Goal: Task Accomplishment & Management: Complete application form

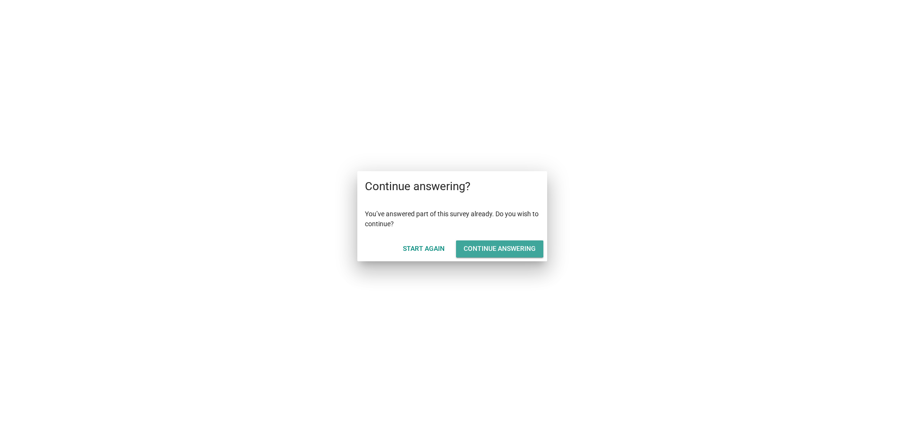
click at [514, 247] on div "Continue answering" at bounding box center [499, 249] width 72 height 10
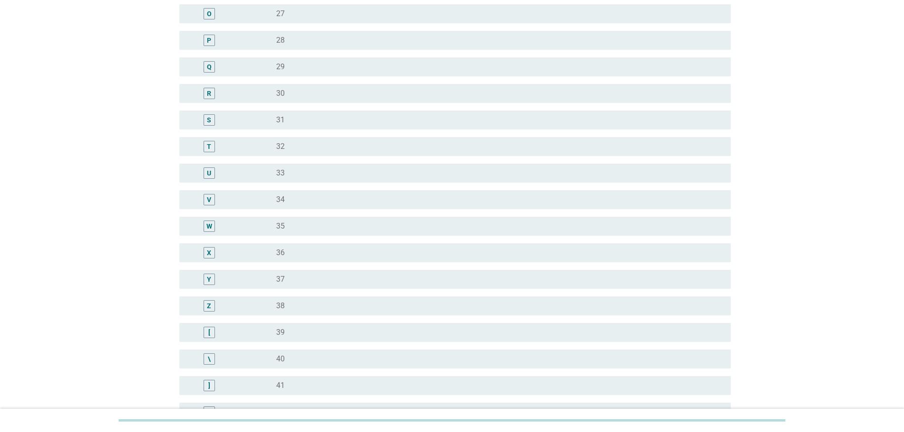
scroll to position [664, 0]
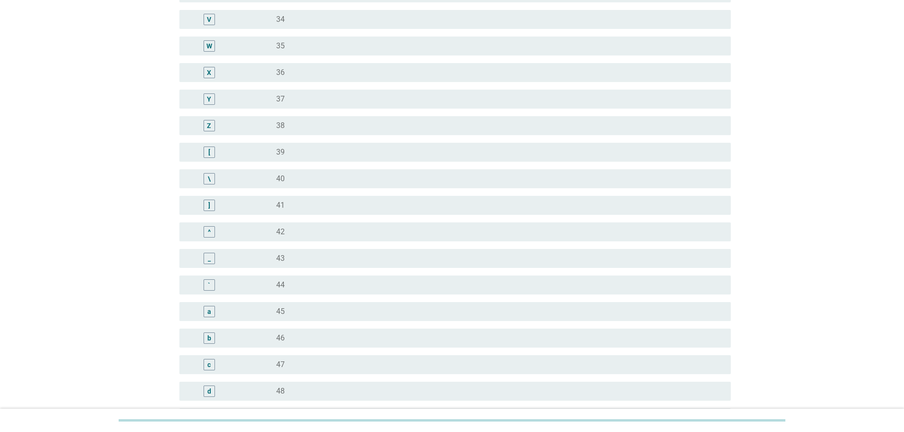
click at [318, 308] on div "radio_button_unchecked 45" at bounding box center [495, 311] width 439 height 9
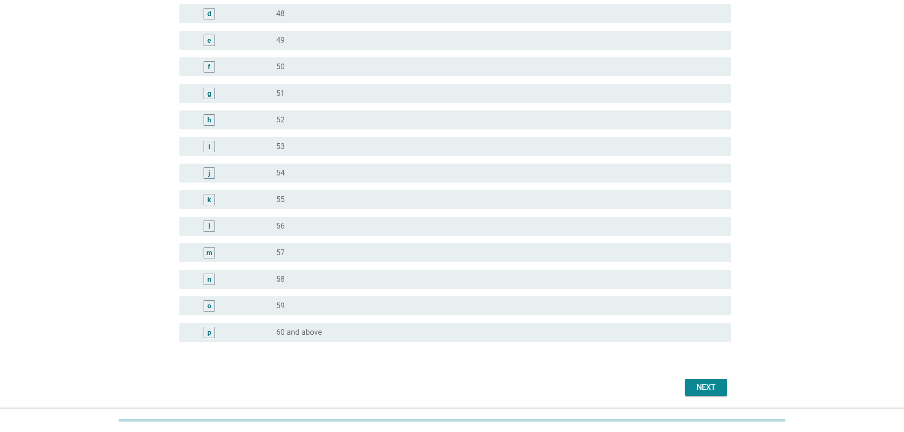
scroll to position [1074, 0]
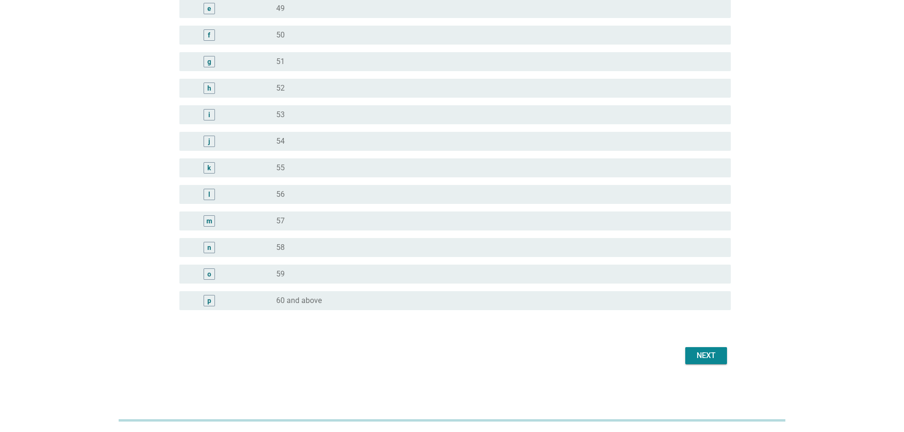
click at [712, 353] on div "Next" at bounding box center [706, 355] width 27 height 11
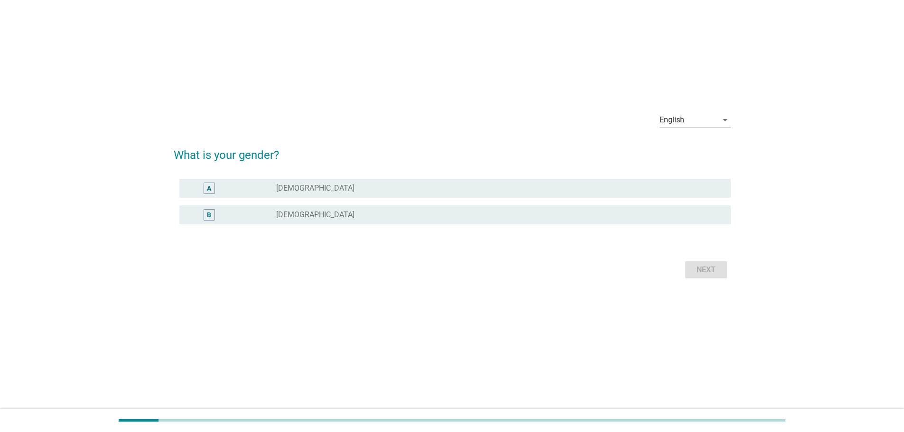
scroll to position [0, 0]
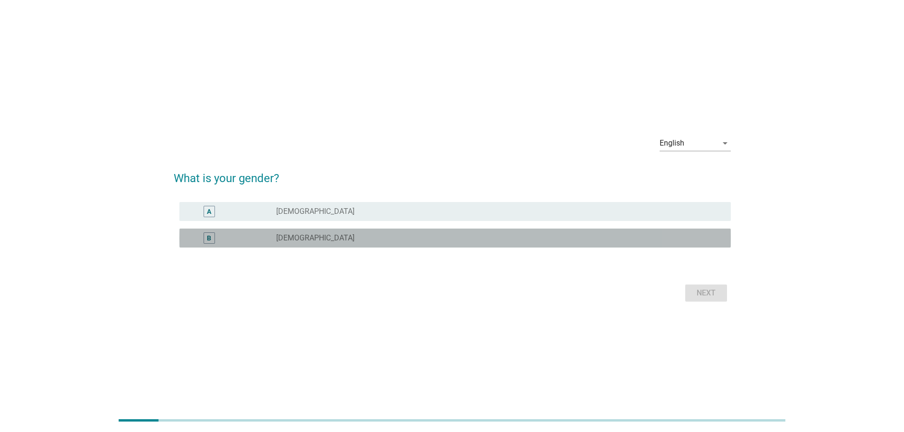
click at [284, 232] on div "radio_button_unchecked [DEMOGRAPHIC_DATA]" at bounding box center [499, 237] width 447 height 11
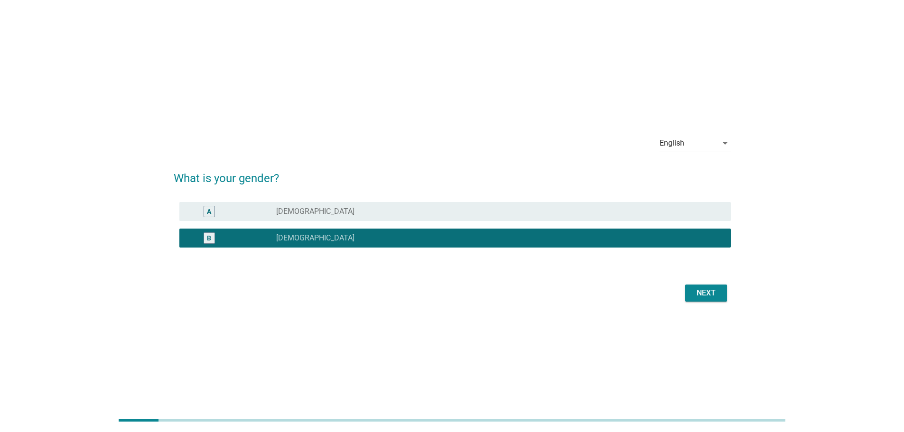
click at [704, 294] on div "Next" at bounding box center [706, 292] width 27 height 11
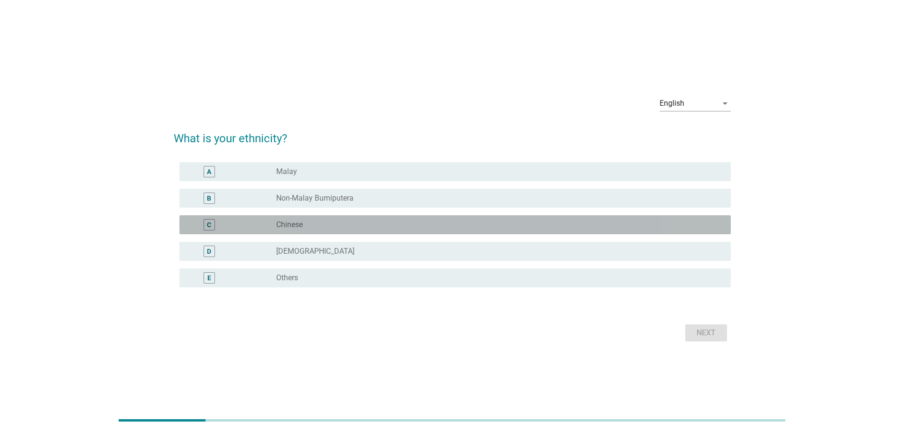
click at [299, 221] on label "Chinese" at bounding box center [289, 224] width 27 height 9
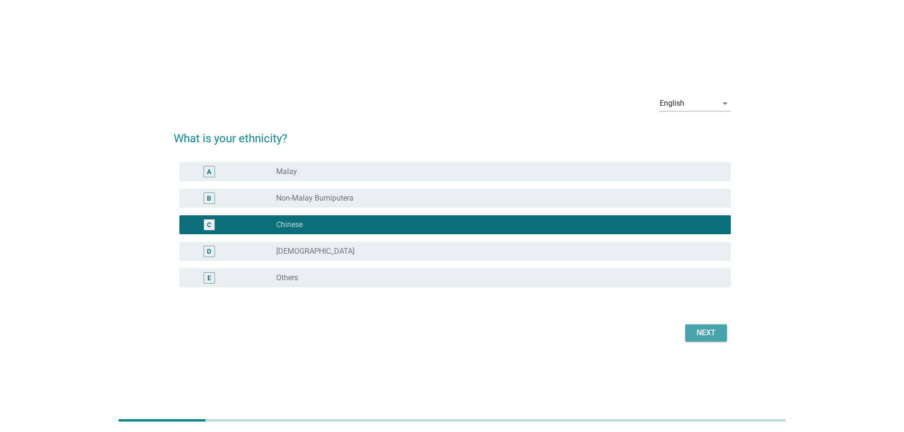
click at [723, 334] on button "Next" at bounding box center [706, 332] width 42 height 17
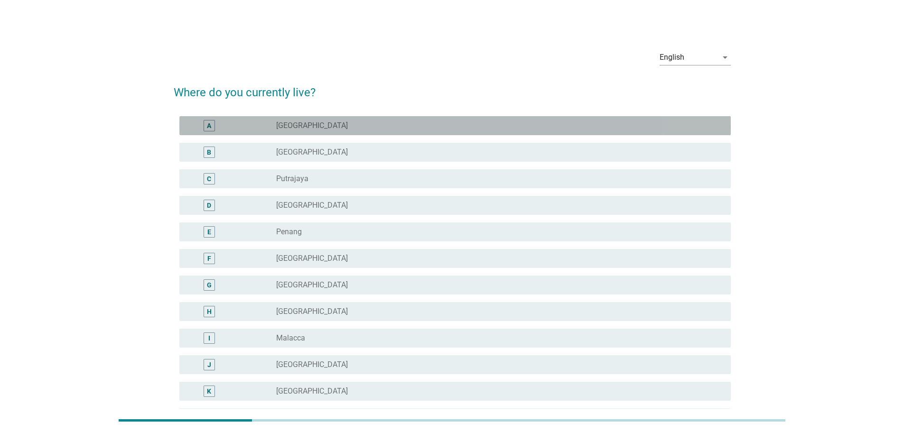
click at [320, 126] on label "[GEOGRAPHIC_DATA]" at bounding box center [312, 125] width 72 height 9
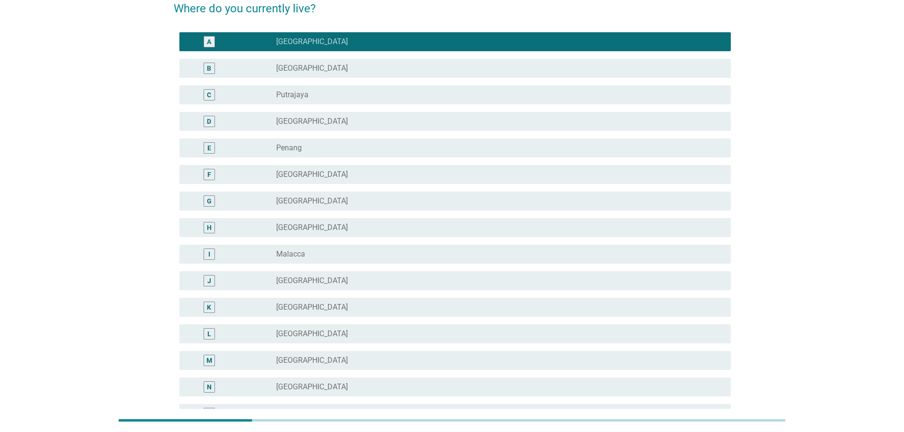
scroll to position [223, 0]
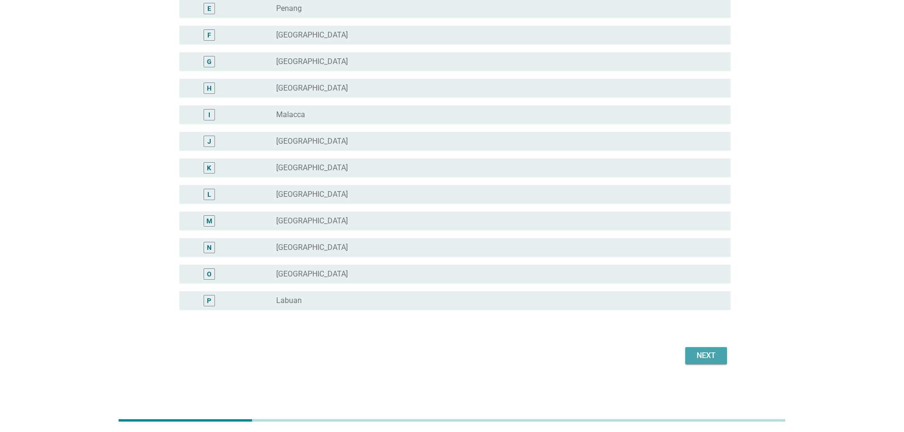
click at [698, 355] on div "Next" at bounding box center [706, 355] width 27 height 11
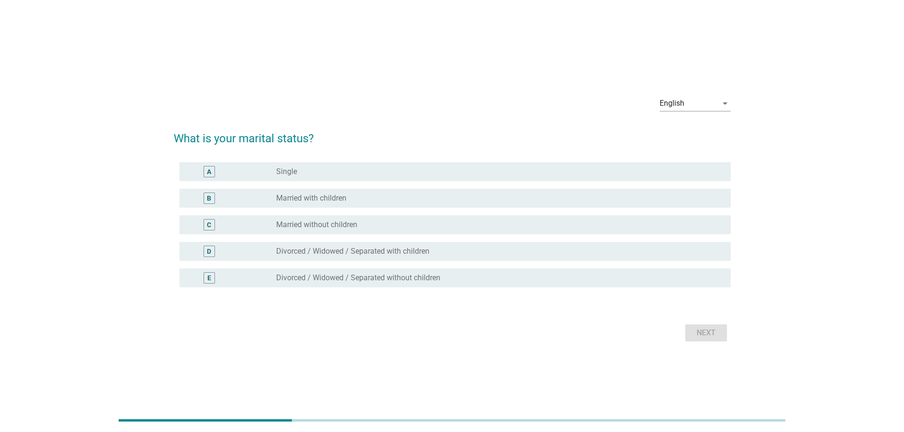
click at [342, 221] on label "Married without children" at bounding box center [316, 224] width 81 height 9
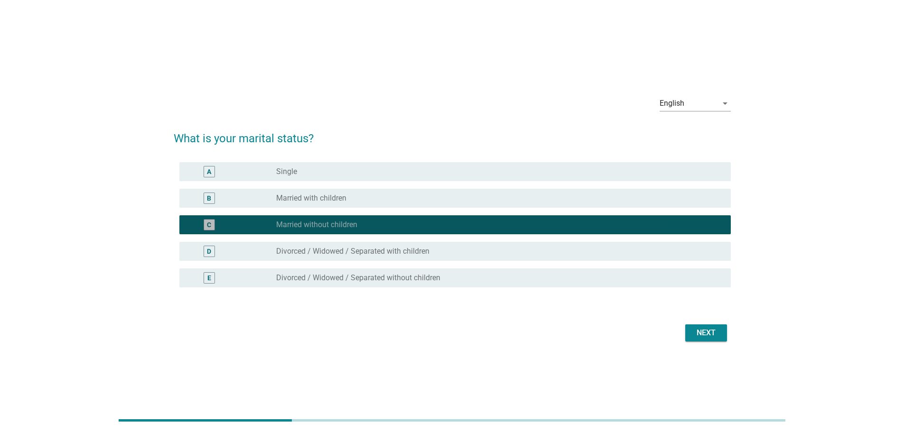
click at [343, 202] on label "Married with children" at bounding box center [311, 198] width 70 height 9
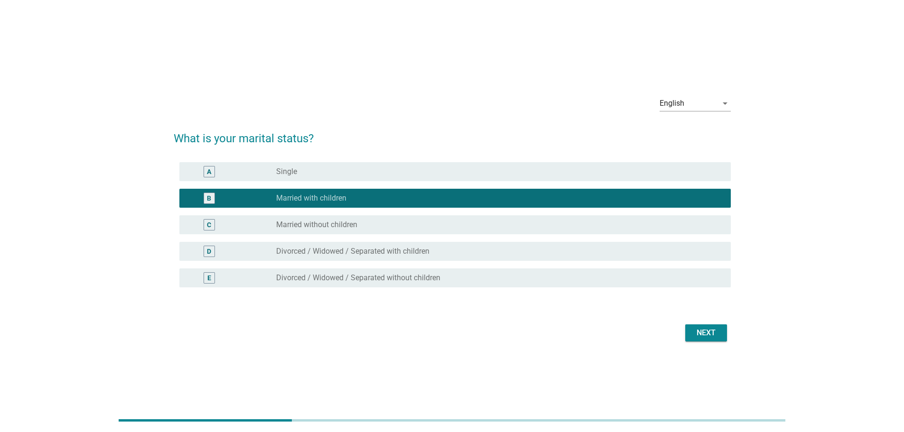
click at [722, 331] on button "Next" at bounding box center [706, 332] width 42 height 17
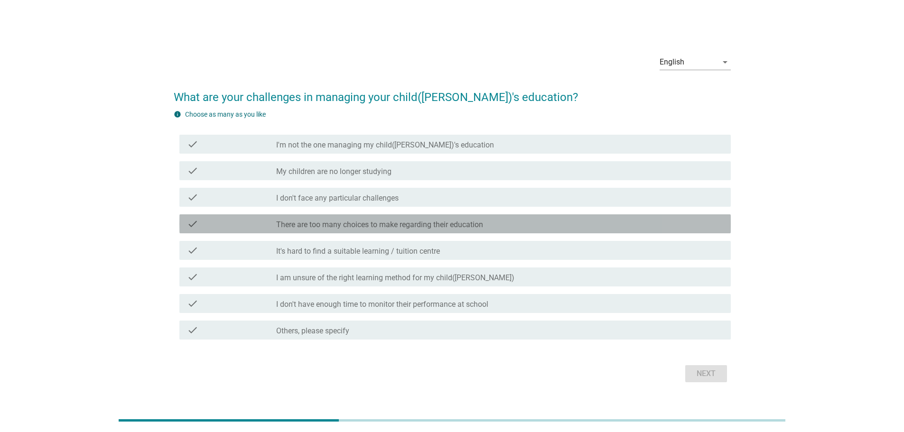
click at [418, 224] on label "There are too many choices to make regarding their education" at bounding box center [379, 224] width 207 height 9
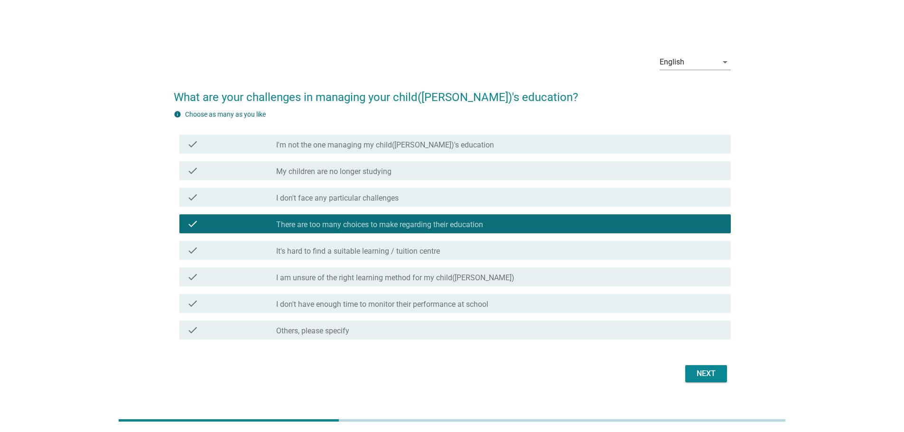
click at [525, 278] on div "check_box_outline_blank I am unsure of the right learning method for my child([…" at bounding box center [499, 276] width 447 height 11
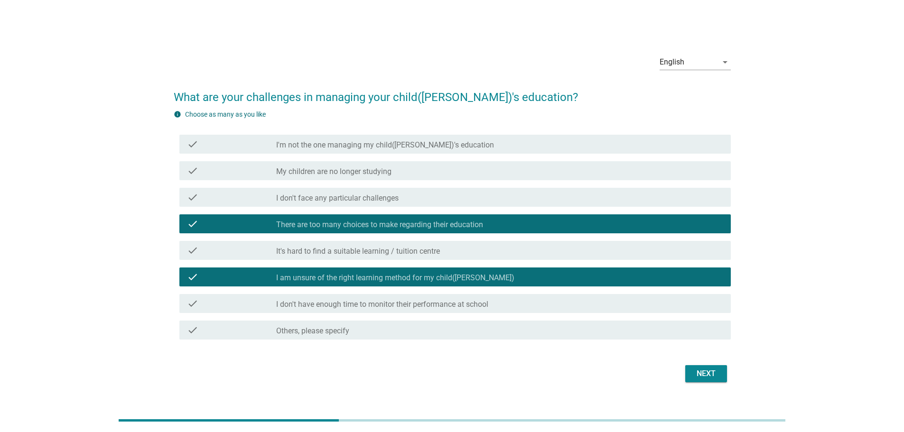
click at [679, 367] on div "Next" at bounding box center [452, 373] width 557 height 23
click at [693, 369] on div "Next" at bounding box center [706, 373] width 27 height 11
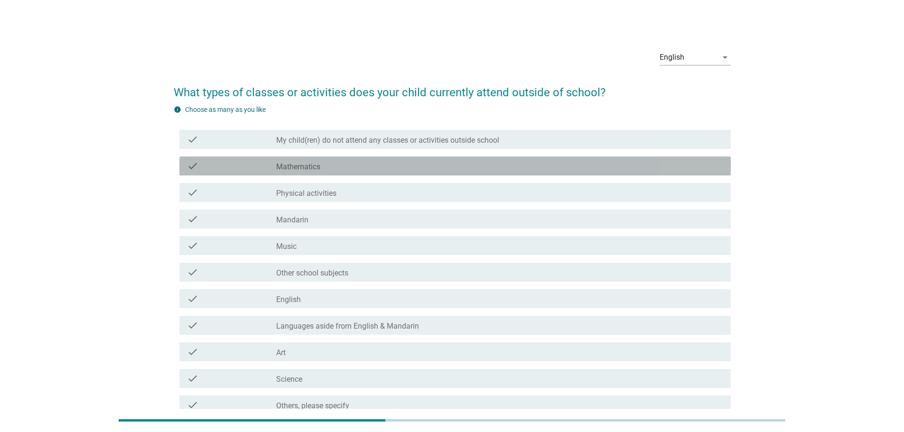
click at [475, 167] on div "check_box_outline_blank Mathematics" at bounding box center [499, 165] width 447 height 11
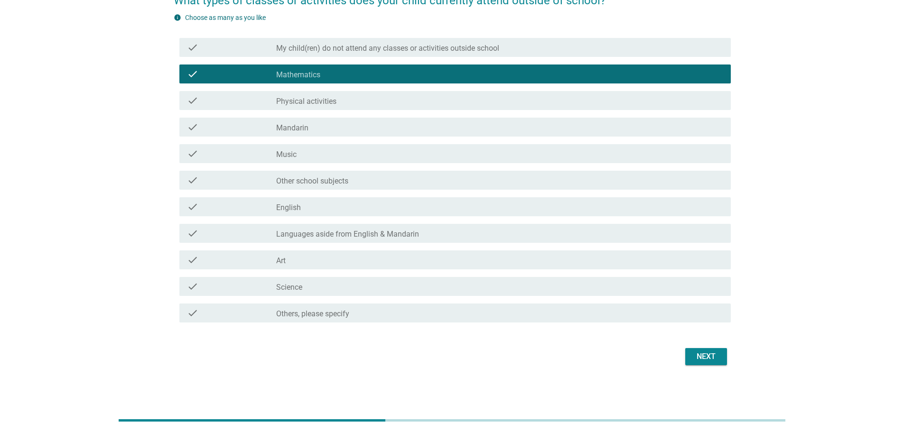
scroll to position [93, 0]
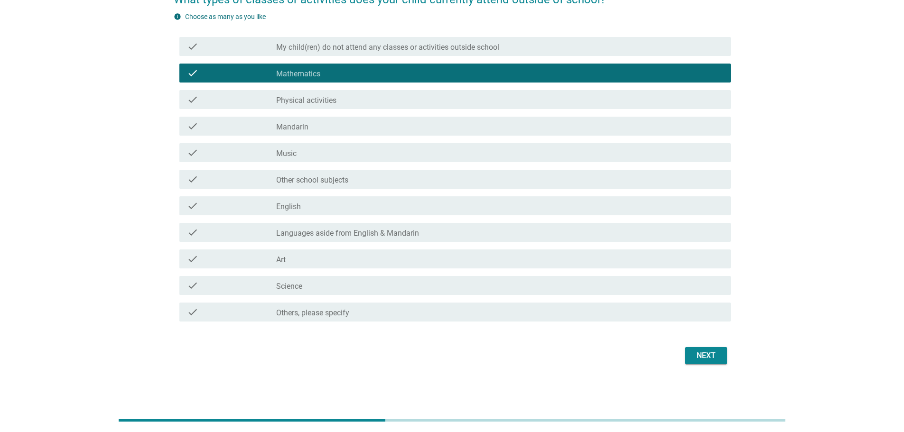
click at [421, 148] on div "check_box_outline_blank Music" at bounding box center [499, 152] width 447 height 11
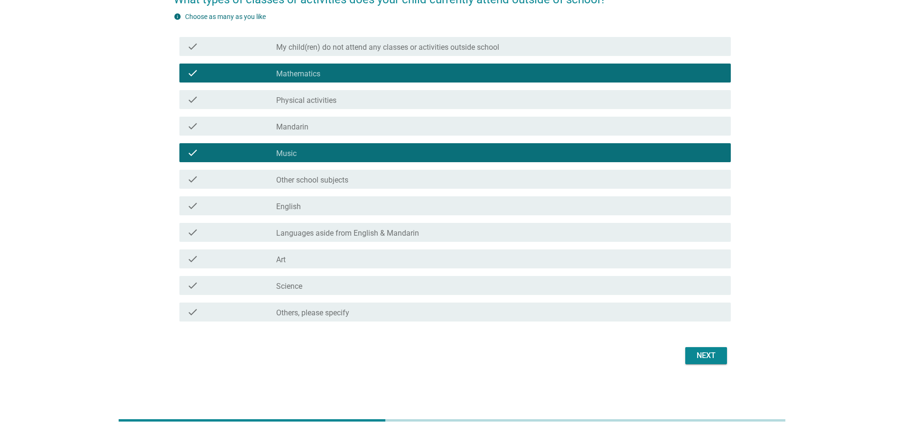
click at [401, 281] on div "check_box_outline_blank Science" at bounding box center [499, 285] width 447 height 11
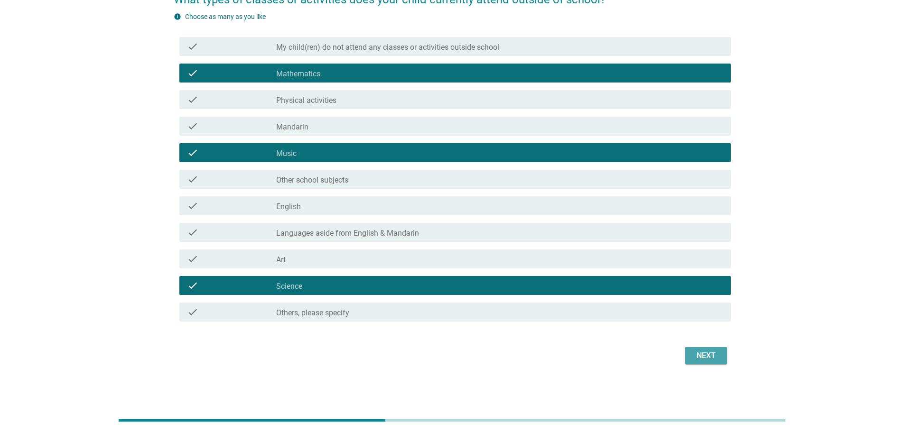
click at [718, 358] on div "Next" at bounding box center [706, 355] width 27 height 11
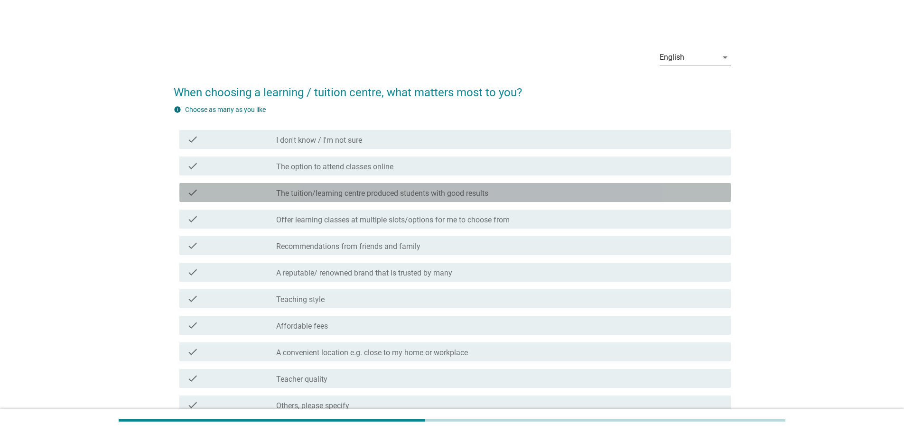
click at [446, 196] on label "The tuition/learning centre produced students with good results" at bounding box center [382, 193] width 212 height 9
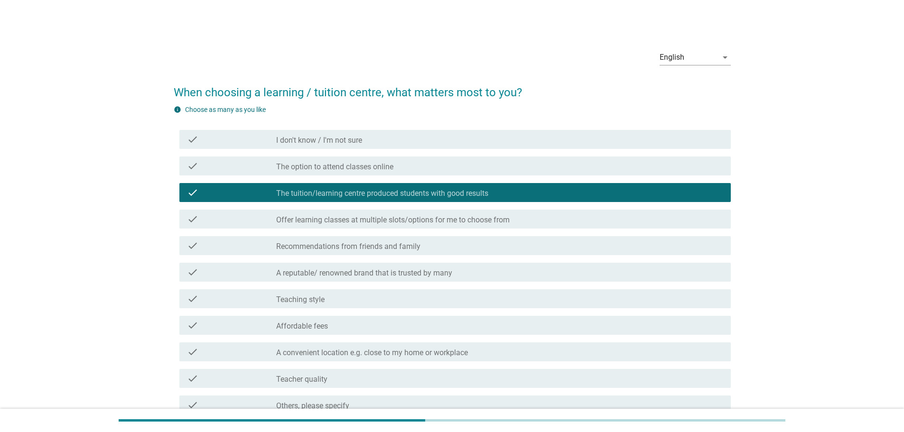
click at [453, 248] on div "check_box_outline_blank Recommendations from friends and family" at bounding box center [499, 245] width 447 height 11
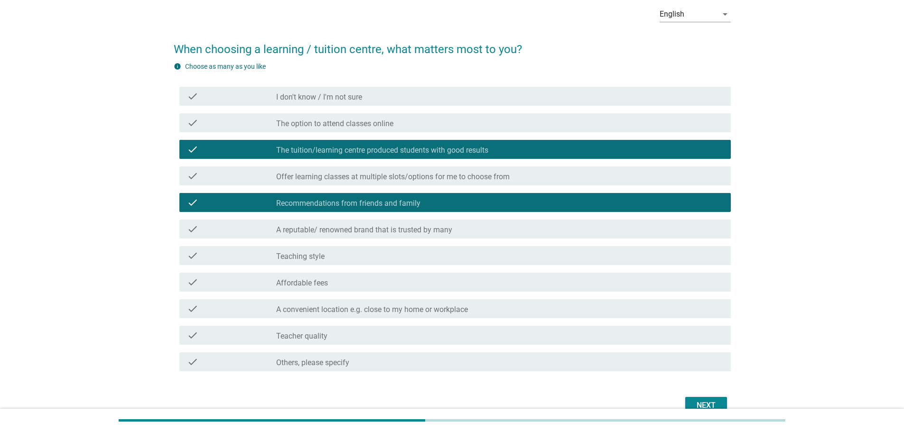
scroll to position [93, 0]
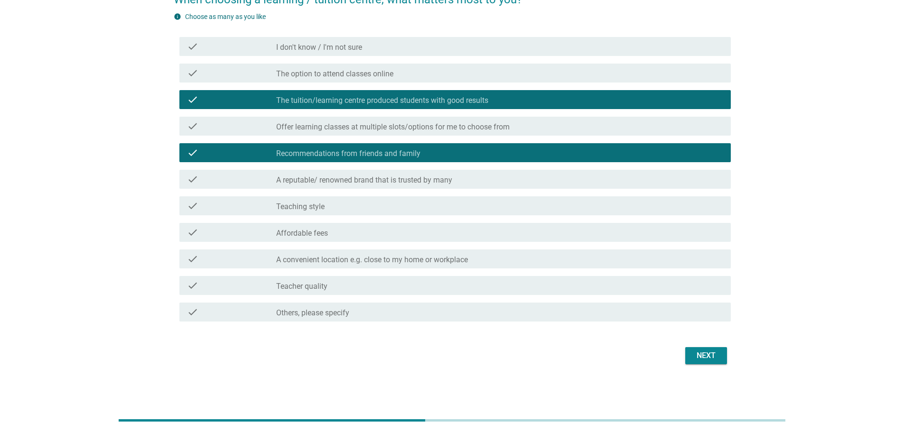
click at [455, 181] on div "check_box_outline_blank A reputable/ renowned brand that is trusted by many" at bounding box center [499, 179] width 447 height 11
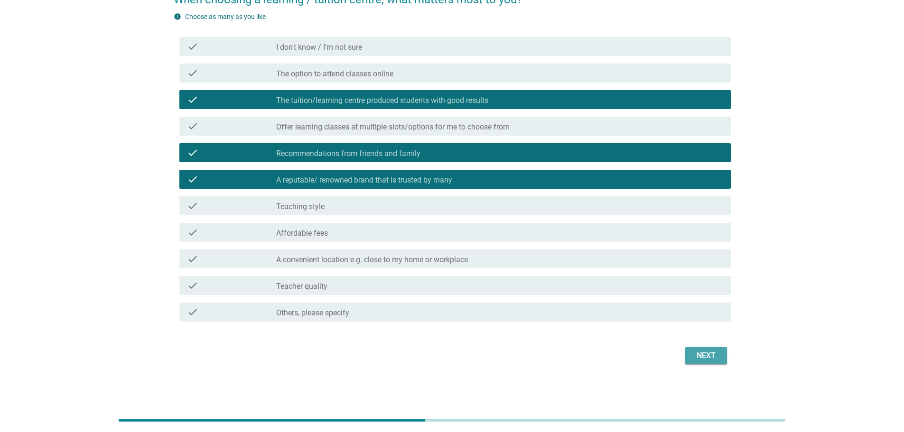
click at [706, 351] on div "Next" at bounding box center [706, 355] width 27 height 11
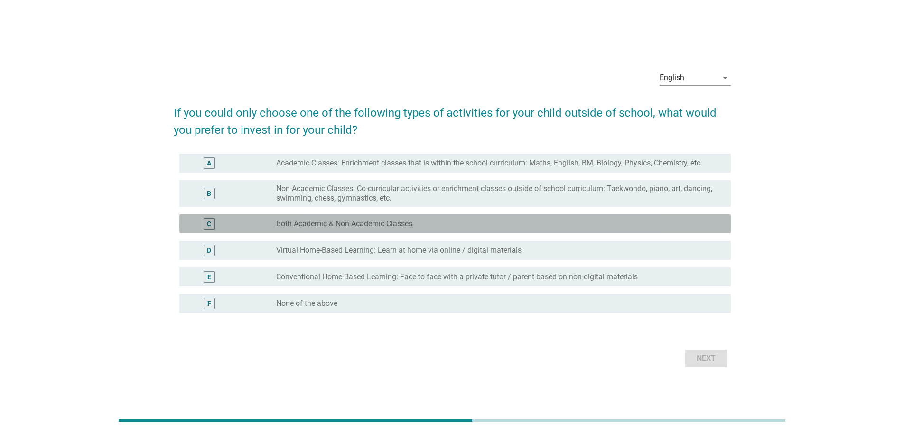
click at [646, 229] on div "radio_button_unchecked Both Academic & Non-Academic Classes" at bounding box center [499, 223] width 447 height 11
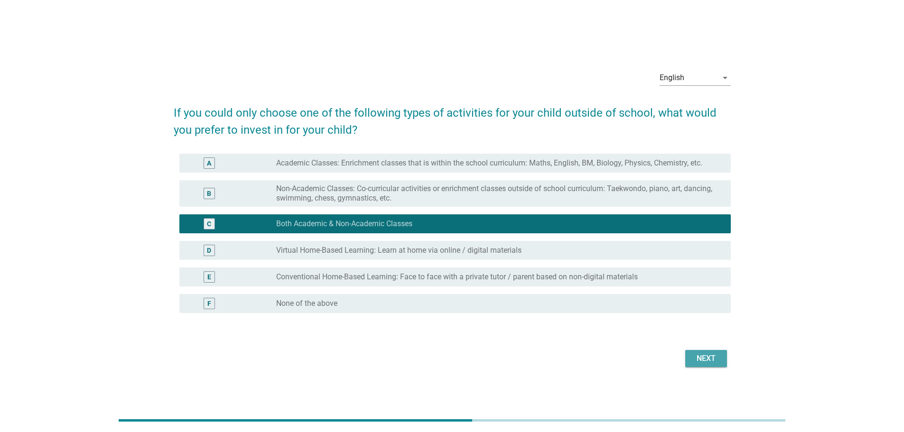
click at [713, 353] on div "Next" at bounding box center [706, 358] width 27 height 11
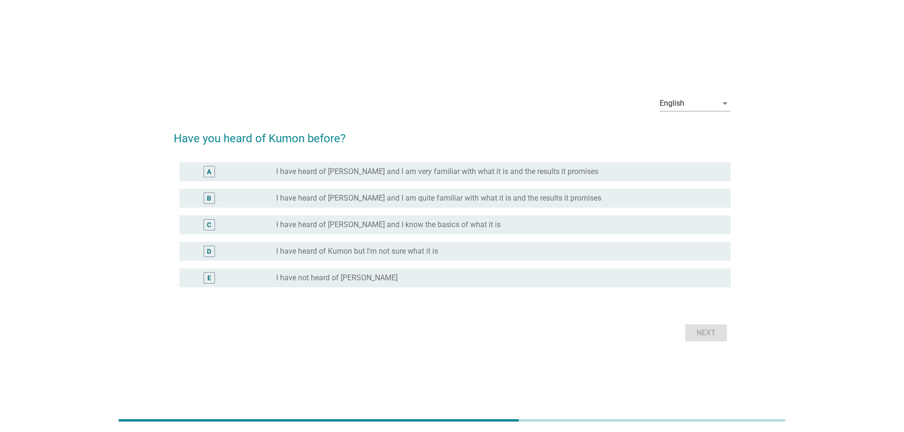
click at [660, 233] on div "C radio_button_unchecked I have heard of [PERSON_NAME] and I know the basics of…" at bounding box center [454, 224] width 551 height 19
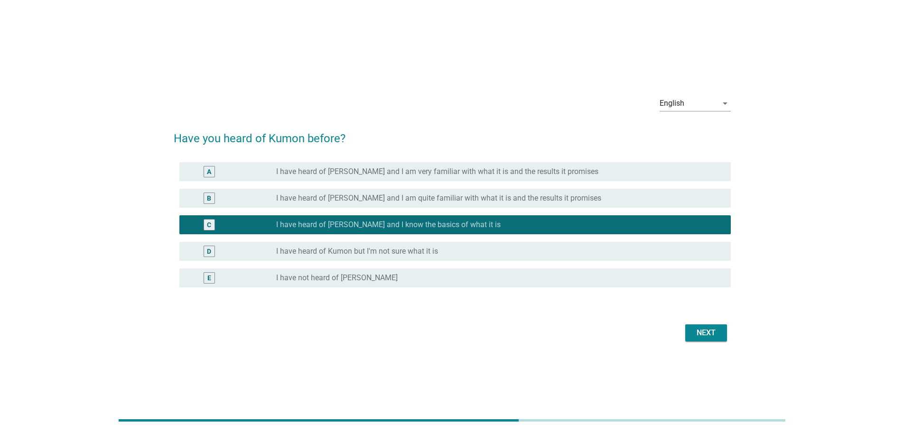
click at [705, 326] on button "Next" at bounding box center [706, 332] width 42 height 17
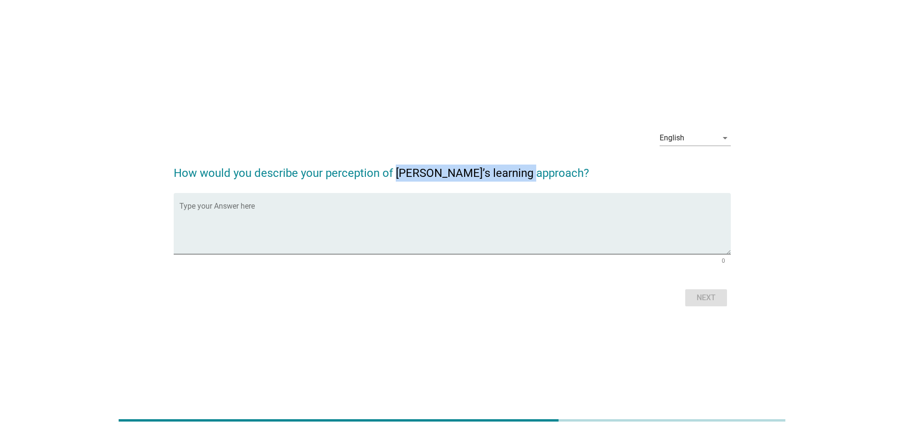
drag, startPoint x: 395, startPoint y: 176, endPoint x: 532, endPoint y: 175, distance: 137.6
click at [532, 175] on h2 "How would you describe your perception of [PERSON_NAME]’s learning approach?" at bounding box center [452, 168] width 557 height 27
copy h2 "[PERSON_NAME]’s learning approach"
drag, startPoint x: 327, startPoint y: 174, endPoint x: 530, endPoint y: 165, distance: 203.3
click at [530, 165] on h2 "How would you describe your perception of [PERSON_NAME]’s learning approach?" at bounding box center [452, 168] width 557 height 27
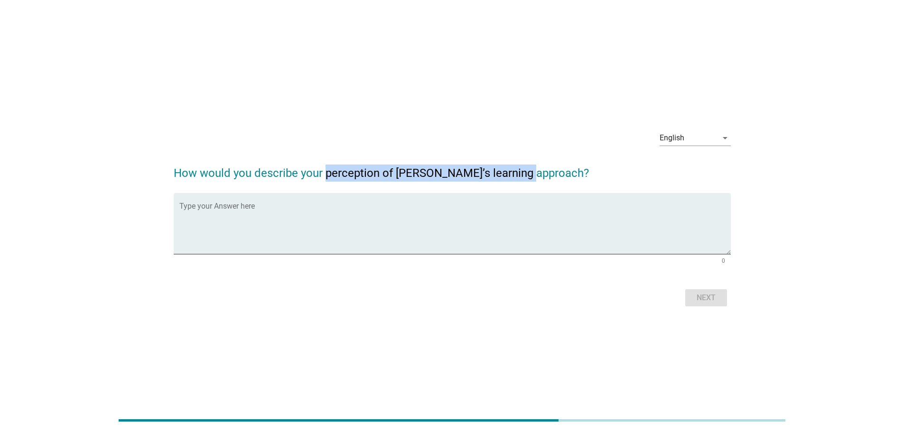
copy h2 "perception of [PERSON_NAME]’s learning approach"
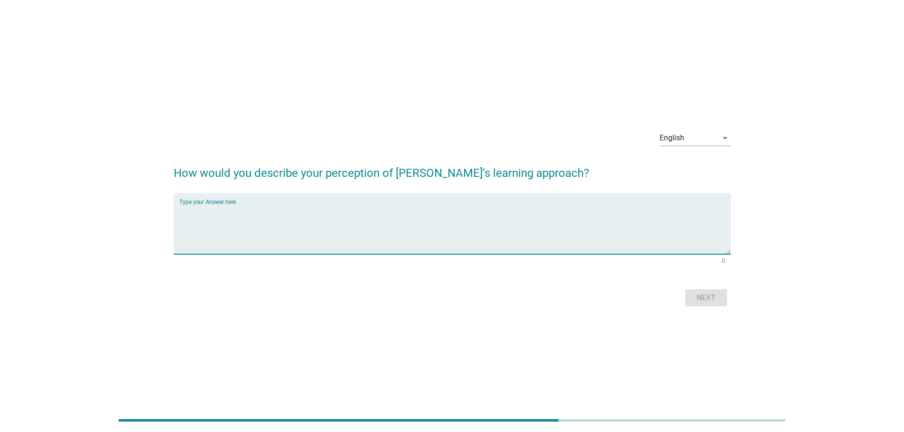
click at [381, 224] on textarea "Type your Answer here" at bounding box center [454, 229] width 551 height 50
type textarea "to work throught math problem on children own"
click at [706, 295] on div "Next" at bounding box center [706, 297] width 27 height 11
click at [382, 208] on textarea "Type your Answer here" at bounding box center [454, 229] width 551 height 50
drag, startPoint x: 382, startPoint y: 208, endPoint x: 97, endPoint y: 218, distance: 284.8
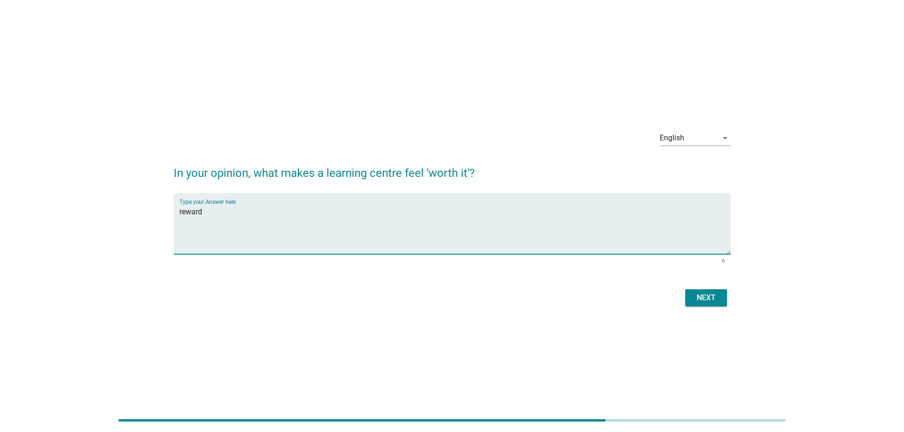
click at [97, 218] on div "English arrow_drop_down In your opinion, what makes a learning centre feel 'wor…" at bounding box center [452, 216] width 858 height 202
type textarea "produce result in children"
click at [722, 307] on div "Next" at bounding box center [452, 298] width 557 height 23
click at [722, 297] on button "Next" at bounding box center [706, 297] width 42 height 17
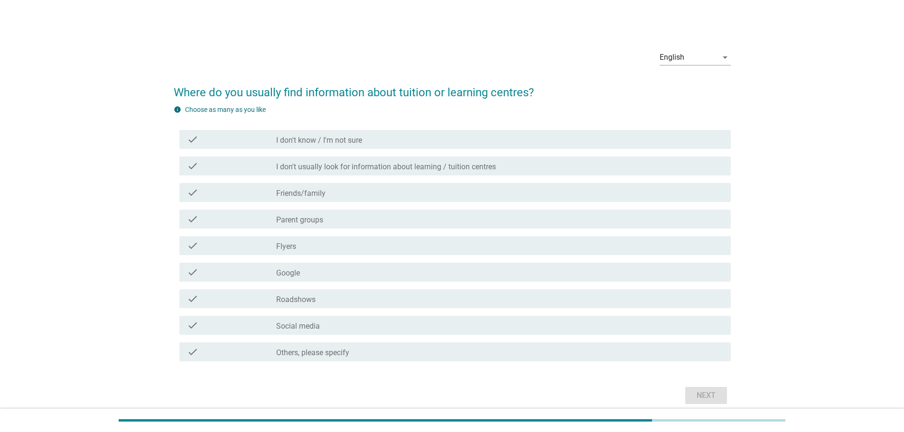
click at [459, 185] on div "check check_box_outline_blank Friends/family" at bounding box center [454, 192] width 551 height 19
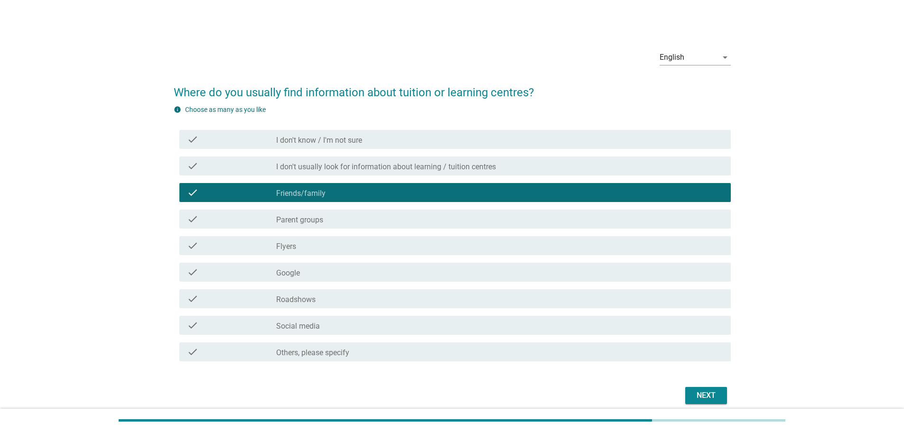
click at [717, 394] on div "Next" at bounding box center [706, 395] width 27 height 11
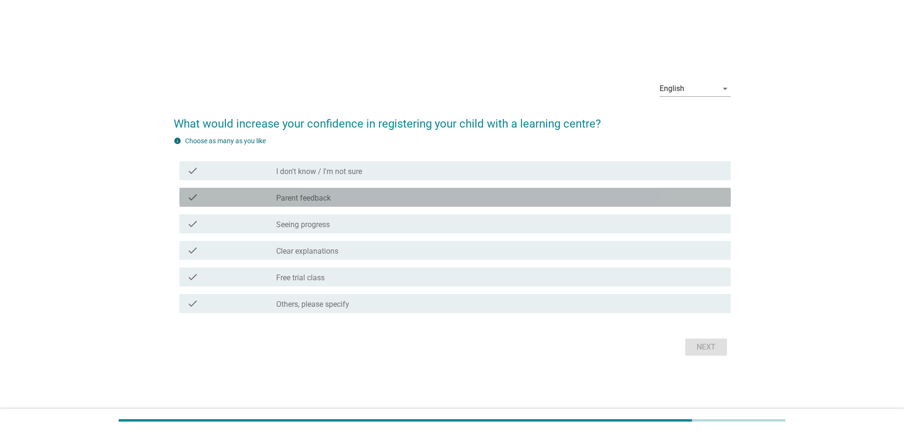
click at [401, 198] on div "check_box_outline_blank Parent feedback" at bounding box center [499, 197] width 447 height 11
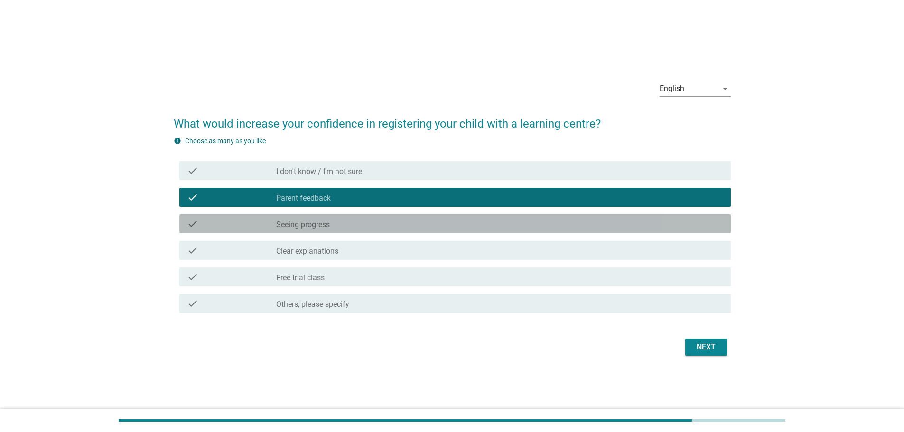
click at [423, 225] on div "check_box_outline_blank Seeing progress" at bounding box center [499, 223] width 447 height 11
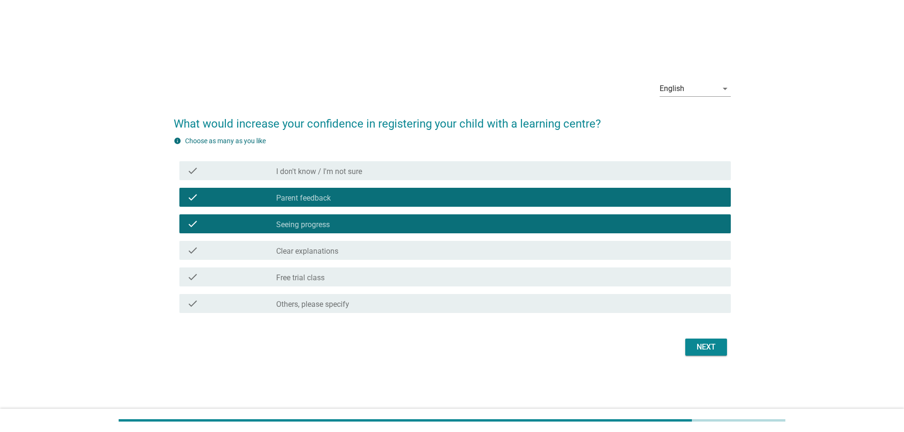
click at [708, 348] on div "Next" at bounding box center [706, 347] width 27 height 11
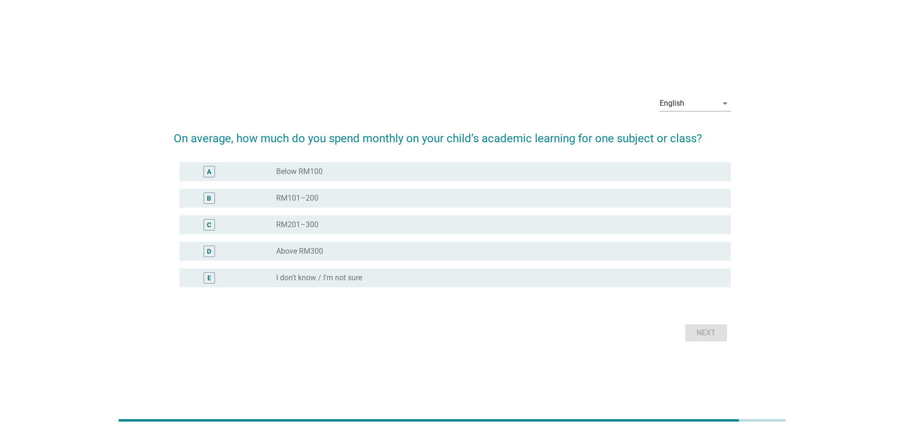
click at [436, 198] on div "radio_button_unchecked RM101–200" at bounding box center [495, 198] width 439 height 9
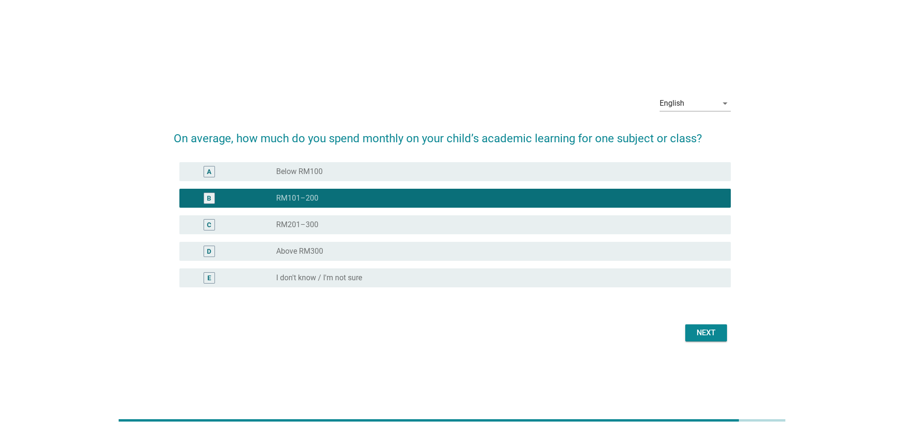
click at [701, 333] on div "Next" at bounding box center [706, 332] width 27 height 11
